Goal: Task Accomplishment & Management: Manage account settings

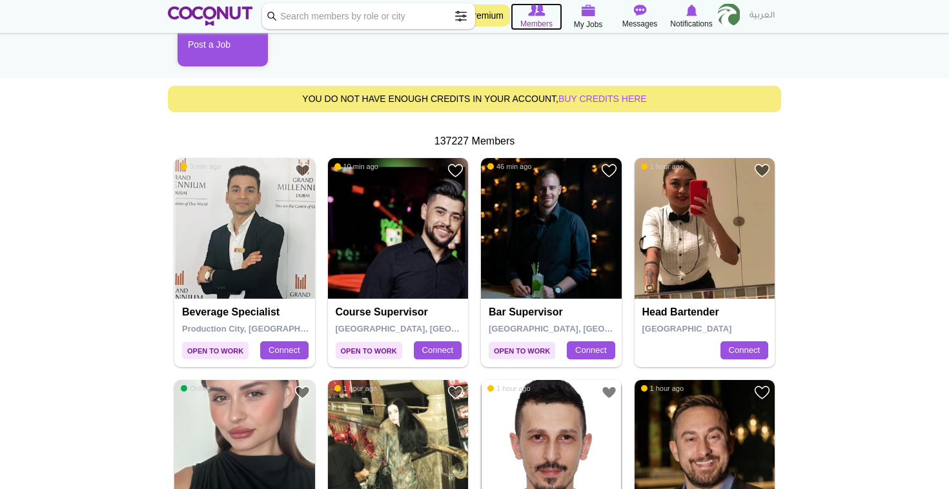
click at [534, 19] on span "Members" at bounding box center [536, 23] width 32 height 13
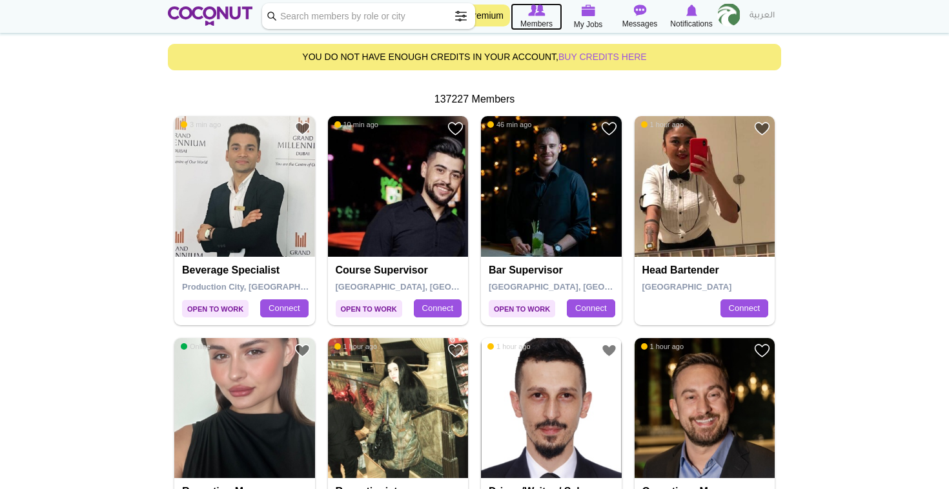
scroll to position [219, 0]
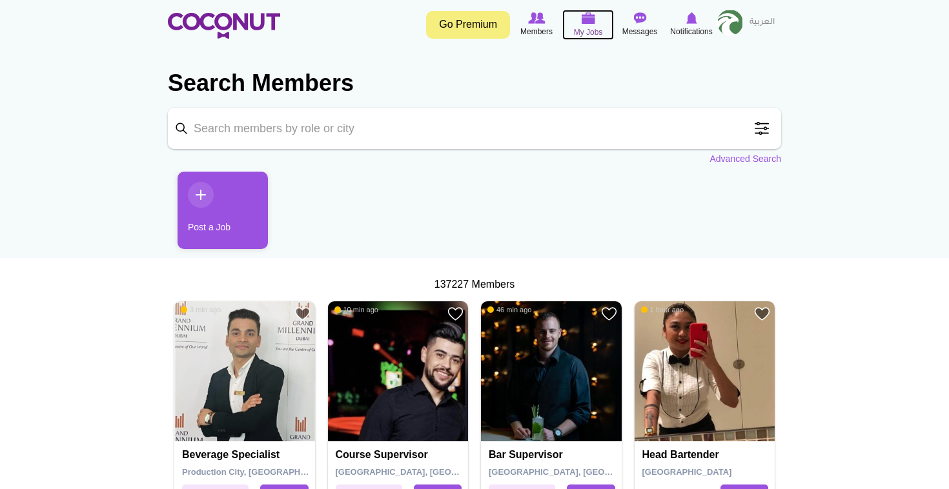
click at [592, 26] on span "My Jobs" at bounding box center [588, 32] width 29 height 13
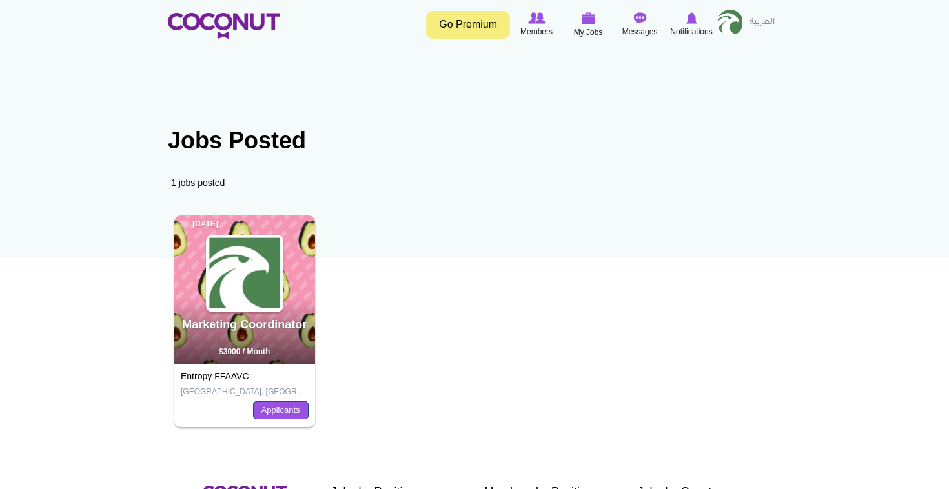
click at [303, 407] on link "Applicants" at bounding box center [281, 410] width 56 height 18
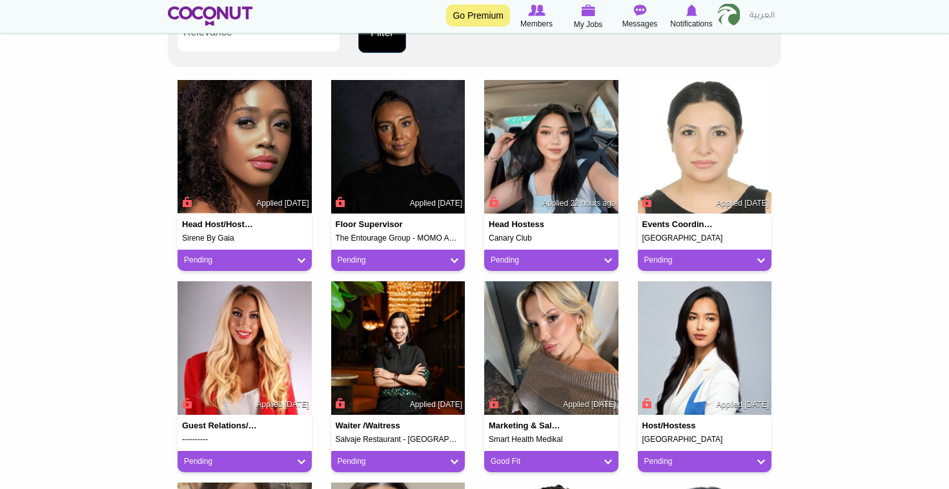
scroll to position [321, 0]
